Goal: Information Seeking & Learning: Learn about a topic

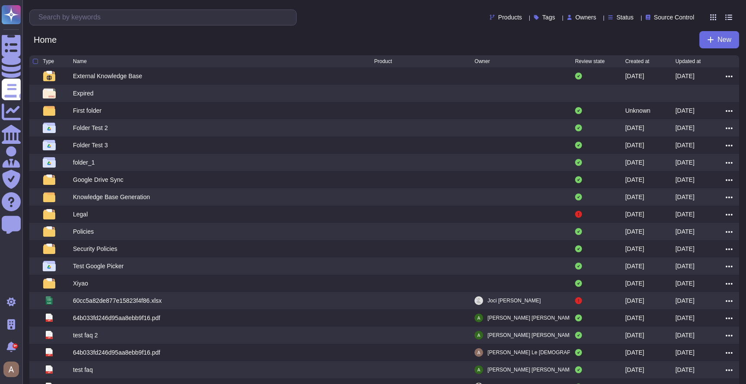
scroll to position [56, 0]
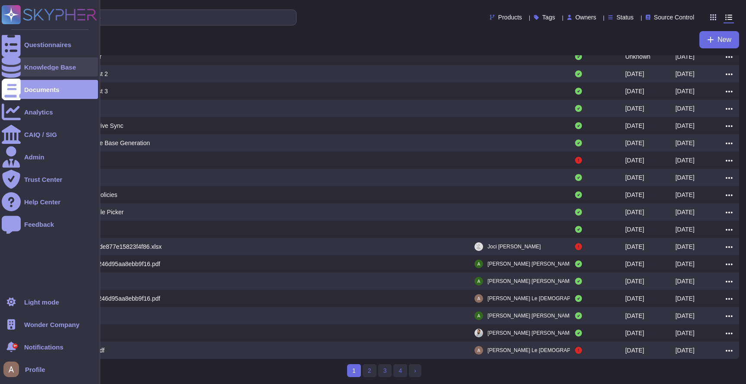
click at [28, 75] on div "Knowledge Base" at bounding box center [50, 66] width 96 height 19
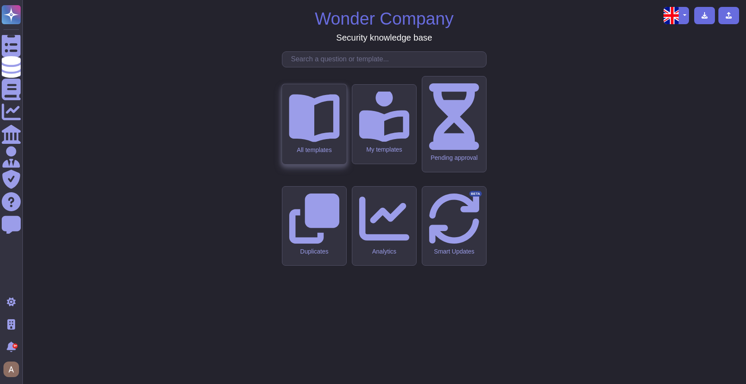
click at [299, 160] on div "All templates" at bounding box center [314, 124] width 64 height 80
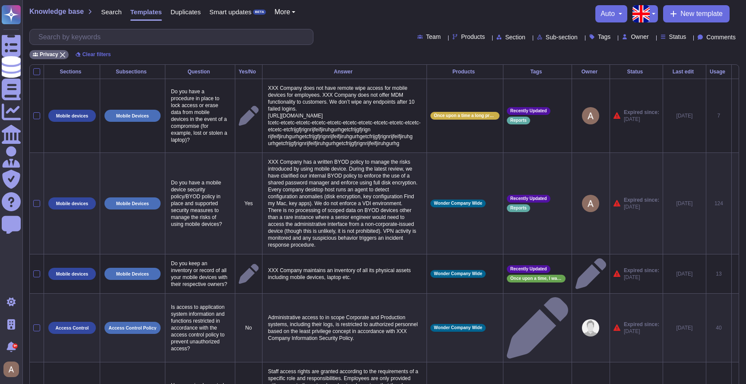
click at [461, 39] on span "Products" at bounding box center [473, 37] width 24 height 6
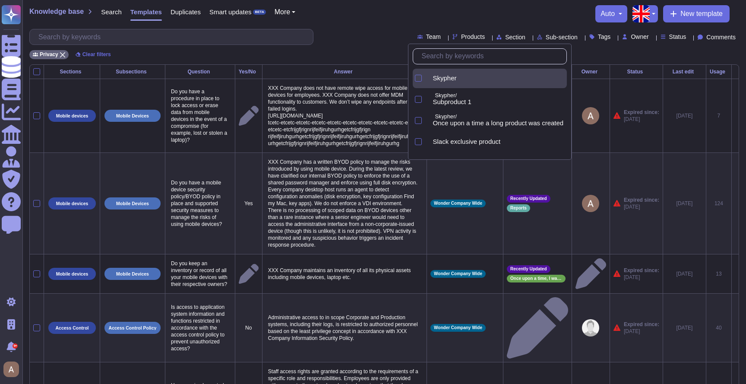
click at [428, 72] on div "Skypher" at bounding box center [496, 78] width 141 height 19
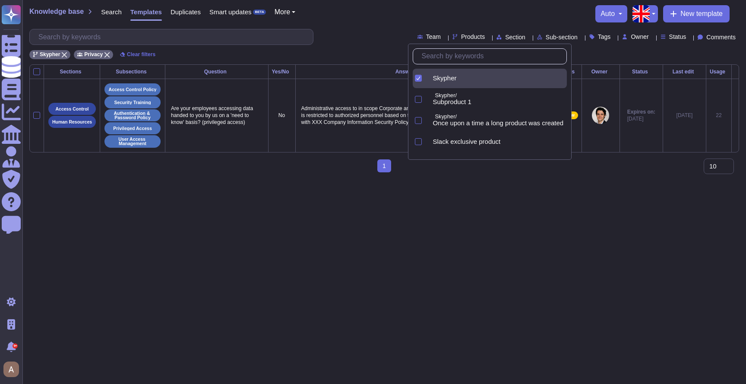
click at [378, 45] on div "Skypher Privacy Clear filters" at bounding box center [384, 52] width 710 height 14
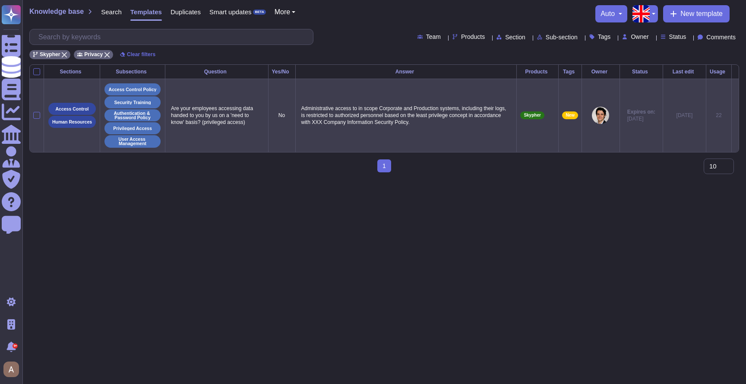
click at [208, 106] on p "Are your employees accessing data handed to you by us on a 'need to know' basis…" at bounding box center [217, 115] width 96 height 25
type textarea "Are your employees accessing data handed to you by us on a 'need to know' basis…"
click at [208, 106] on textarea "Are your employees accessing data handed to you by us on a 'need to know' basis…" at bounding box center [216, 121] width 94 height 36
